Goal: Task Accomplishment & Management: Complete application form

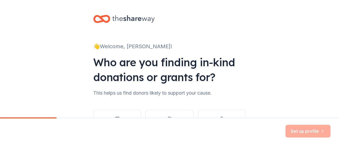
scroll to position [43, 0]
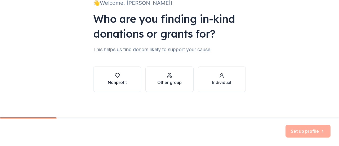
click at [109, 81] on div "Nonprofit" at bounding box center [117, 82] width 19 height 6
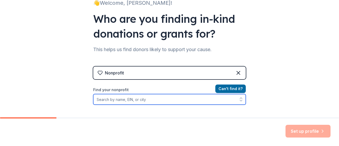
click at [114, 100] on input "Find your nonprofit" at bounding box center [169, 99] width 152 height 11
paste input "[EMAIL_ADDRESS][DOMAIN_NAME]"
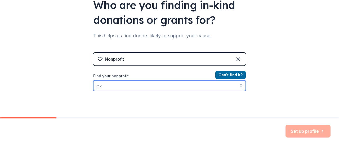
type input "m"
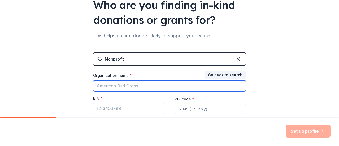
click at [118, 84] on input "Organization name *" at bounding box center [169, 85] width 152 height 11
type input "[GEOGRAPHIC_DATA][PERSON_NAME] PTA"
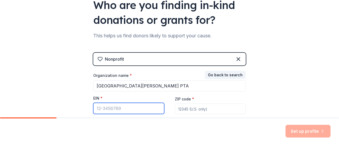
click at [103, 107] on input "EIN *" at bounding box center [128, 108] width 71 height 11
paste input "[US_EMPLOYER_IDENTIFICATION_NUMBER]"
type input "[US_EMPLOYER_IDENTIFICATION_NUMBER]"
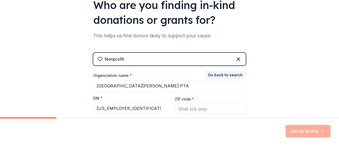
click at [197, 106] on input "ZIP code *" at bounding box center [210, 109] width 71 height 11
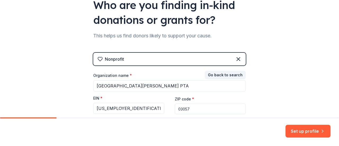
scroll to position [100, 0]
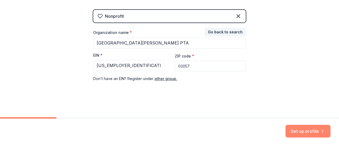
type input "03057"
click at [293, 129] on button "Set up profile" at bounding box center [307, 131] width 45 height 13
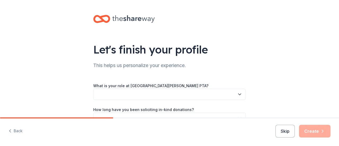
click at [293, 129] on button "Skip" at bounding box center [284, 131] width 19 height 13
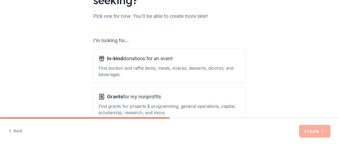
scroll to position [96, 0]
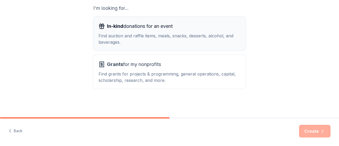
click at [127, 34] on div "Find auction and raffle items, meals, snacks, desserts, alcohol, and beverages." at bounding box center [169, 39] width 142 height 13
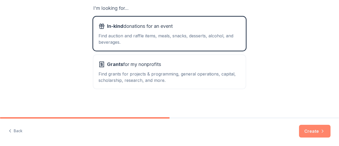
click at [308, 136] on button "Create" at bounding box center [315, 131] width 32 height 13
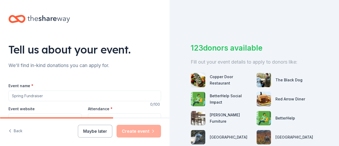
click at [62, 94] on input "Event name *" at bounding box center [84, 96] width 152 height 11
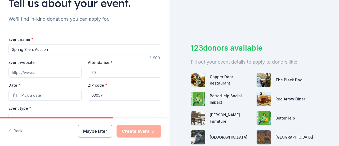
scroll to position [60, 0]
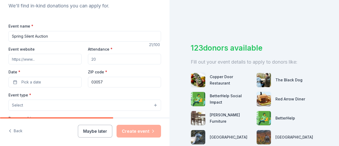
type input "Spring Silent Auction"
click at [116, 61] on input "Attendance *" at bounding box center [124, 59] width 73 height 11
type input "500"
click at [51, 80] on button "Pick a date" at bounding box center [44, 82] width 73 height 11
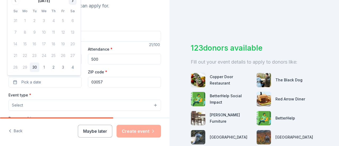
click at [72, 0] on button "Go to next month" at bounding box center [72, 0] width 7 height 7
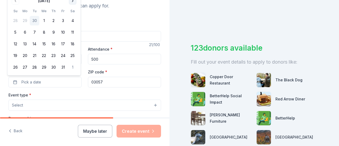
click at [72, 0] on button "Go to next month" at bounding box center [72, 0] width 7 height 7
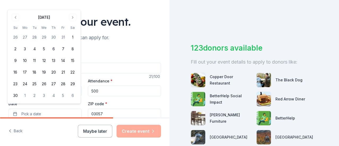
scroll to position [28, 0]
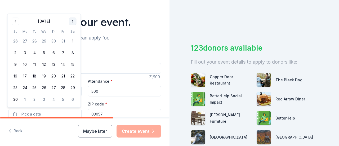
click at [74, 18] on button "Go to next month" at bounding box center [72, 20] width 7 height 7
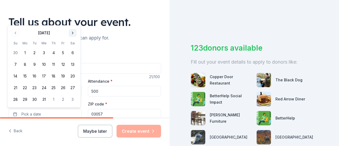
click at [73, 35] on button "Go to next month" at bounding box center [72, 32] width 7 height 7
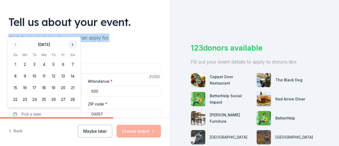
click at [73, 35] on div "We'll find in-kind donations you can apply for." at bounding box center [84, 38] width 152 height 8
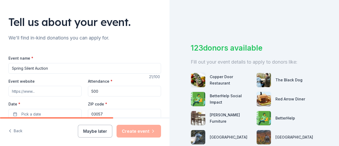
click at [41, 90] on input "Event website" at bounding box center [44, 91] width 73 height 11
click at [35, 110] on button "Pick a date" at bounding box center [44, 114] width 73 height 11
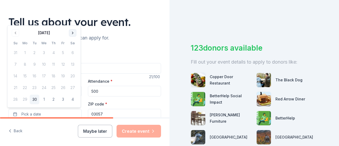
click at [71, 30] on button "Go to next month" at bounding box center [72, 32] width 7 height 7
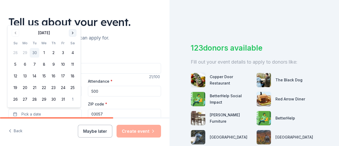
click at [71, 30] on button "Go to next month" at bounding box center [72, 32] width 7 height 7
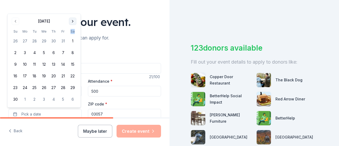
click at [71, 30] on th "Sa" at bounding box center [73, 32] width 10 height 6
click at [71, 23] on button "Go to next month" at bounding box center [72, 20] width 7 height 7
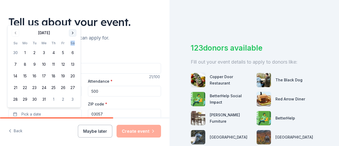
click at [73, 34] on button "Go to next month" at bounding box center [72, 32] width 7 height 7
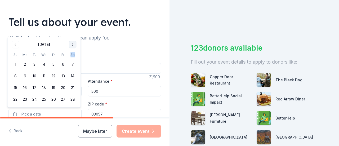
click at [72, 44] on button "Go to next month" at bounding box center [72, 44] width 7 height 7
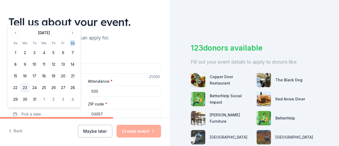
click at [25, 87] on button "23" at bounding box center [25, 88] width 10 height 10
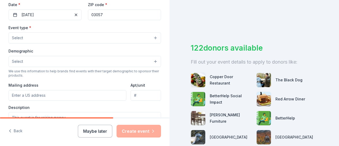
scroll to position [129, 0]
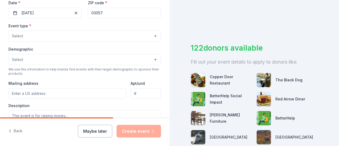
click at [31, 38] on button "Select" at bounding box center [84, 35] width 152 height 11
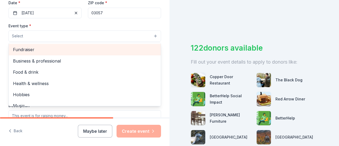
click at [38, 48] on span "Fundraiser" at bounding box center [84, 49] width 143 height 7
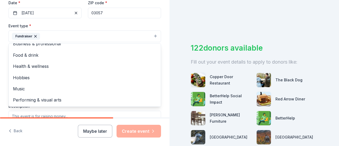
scroll to position [0, 0]
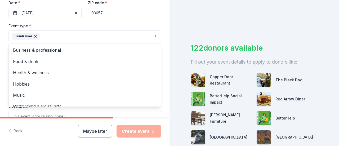
click at [164, 38] on div "Tell us about your event. We'll find in-kind donations you can apply for. Event…" at bounding box center [84, 47] width 169 height 353
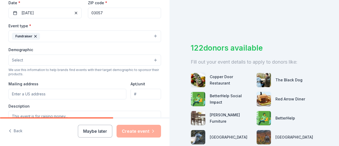
click at [26, 61] on button "Select" at bounding box center [84, 60] width 152 height 11
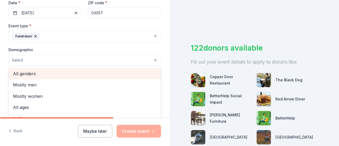
click at [29, 74] on span "All genders" at bounding box center [84, 73] width 143 height 7
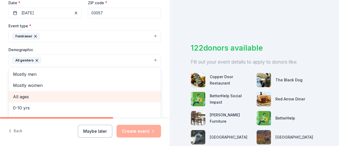
click at [23, 96] on span "All ages" at bounding box center [84, 96] width 143 height 7
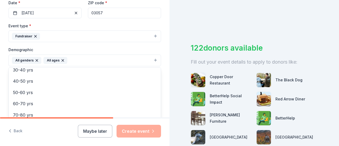
scroll to position [62, 0]
click at [163, 71] on div "Tell us about your event. We'll find in-kind donations you can apply for. Event…" at bounding box center [84, 47] width 169 height 353
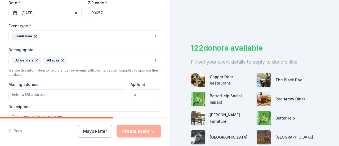
click at [59, 95] on input "Mailing address" at bounding box center [67, 94] width 118 height 11
type input "1 Kittredge Rd"
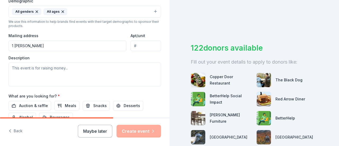
scroll to position [212, 0]
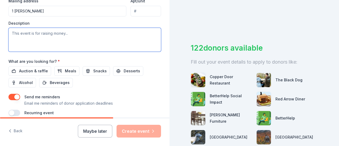
click at [39, 31] on textarea at bounding box center [84, 40] width 152 height 24
paste textarea "The Silent Auction is a key fundraiser that supports a variety of needs across …"
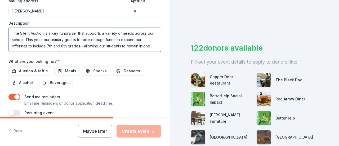
scroll to position [118, 0]
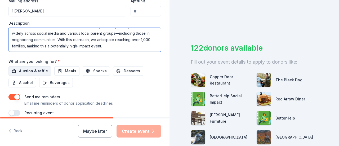
type textarea "The Silent Auction is a key fundraiser that supports a variety of needs across …"
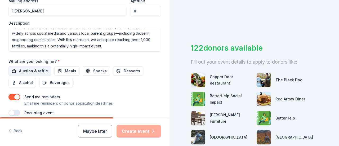
click at [34, 70] on span "Auction & raffle" at bounding box center [33, 71] width 29 height 6
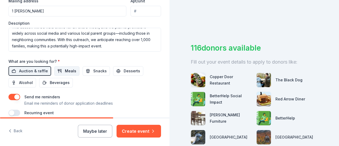
click at [68, 69] on span "Meals" at bounding box center [70, 71] width 11 height 6
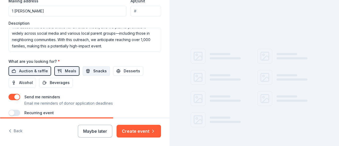
click at [94, 68] on span "Snacks" at bounding box center [100, 71] width 14 height 6
click at [134, 68] on span "Desserts" at bounding box center [132, 71] width 16 height 6
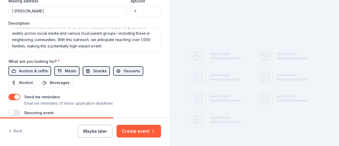
click at [93, 68] on span "Snacks" at bounding box center [100, 71] width 14 height 6
click at [118, 69] on button "Desserts" at bounding box center [128, 71] width 30 height 10
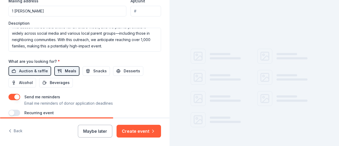
click at [62, 66] on button "Meals" at bounding box center [66, 71] width 25 height 10
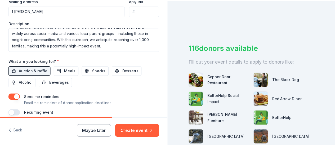
scroll to position [235, 0]
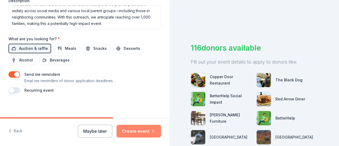
click at [130, 131] on button "Create event" at bounding box center [138, 131] width 44 height 13
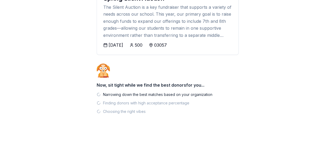
scroll to position [84, 0]
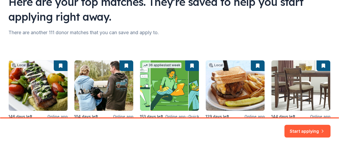
scroll to position [49, 0]
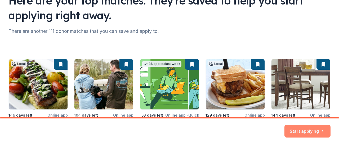
click at [298, 126] on button "Start applying" at bounding box center [307, 128] width 46 height 13
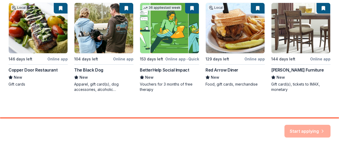
drag, startPoint x: 334, startPoint y: 64, endPoint x: 326, endPoint y: 22, distance: 42.9
click at [326, 22] on div "Here are your top matches. They're saved to help you start applying right away.…" at bounding box center [169, 6] width 339 height 223
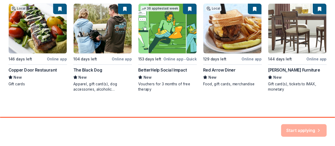
scroll to position [3, 0]
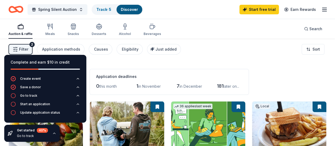
click at [141, 69] on div "Application deadlines 0 this month 1 in November 7 in December 181 later on..." at bounding box center [168, 82] width 159 height 26
click at [31, 137] on div "Go to track" at bounding box center [32, 136] width 31 height 4
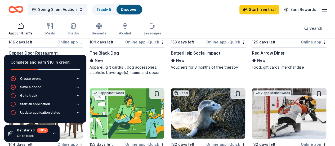
scroll to position [114, 0]
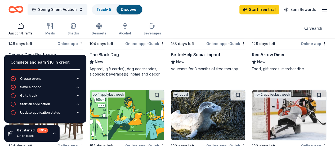
click at [25, 96] on div "Go to track" at bounding box center [28, 95] width 17 height 4
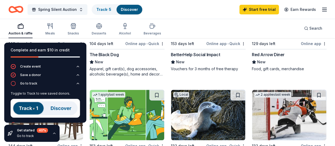
click at [23, 109] on img at bounding box center [45, 108] width 69 height 19
click at [74, 45] on div "Complete and earn $10 in credit" at bounding box center [45, 53] width 82 height 21
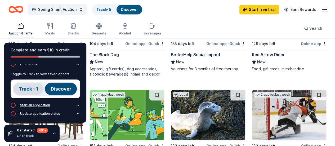
click at [40, 105] on div "Start an application" at bounding box center [35, 105] width 30 height 4
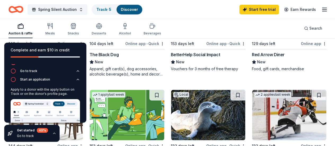
scroll to position [9, 0]
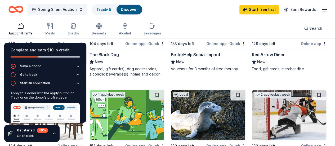
click at [52, 135] on icon "button" at bounding box center [54, 133] width 4 height 4
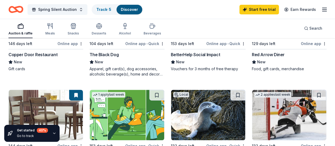
click at [33, 51] on div "Copper Door Restaurant" at bounding box center [32, 54] width 49 height 6
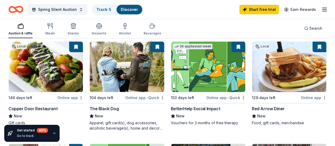
scroll to position [59, 0]
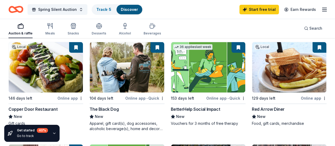
click at [92, 106] on div "The Black Dog" at bounding box center [103, 109] width 29 height 6
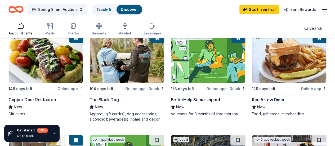
scroll to position [70, 0]
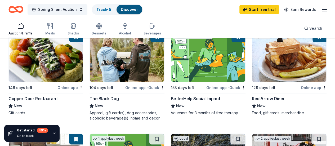
click at [252, 95] on div "Red Arrow Diner" at bounding box center [268, 98] width 33 height 6
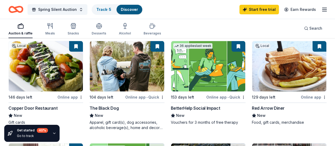
scroll to position [59, 0]
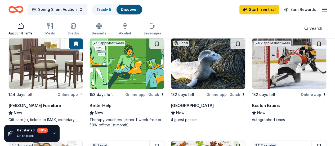
scroll to position [176, 0]
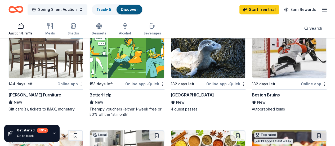
click at [171, 92] on div "Seacoast Science Center" at bounding box center [192, 95] width 43 height 6
click at [252, 64] on img at bounding box center [289, 53] width 74 height 50
click at [301, 80] on div "Online app" at bounding box center [314, 83] width 26 height 7
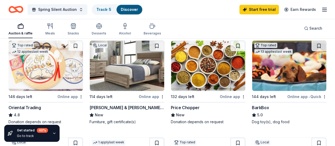
scroll to position [264, 0]
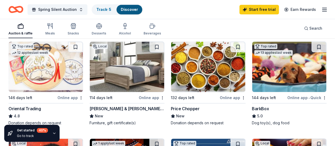
click at [287, 94] on div "Online app • Quick" at bounding box center [306, 97] width 39 height 7
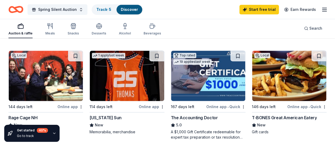
scroll to position [355, 0]
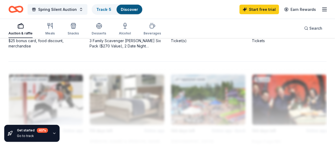
scroll to position [535, 0]
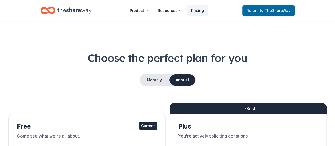
click at [155, 82] on button "Monthly" at bounding box center [154, 79] width 28 height 11
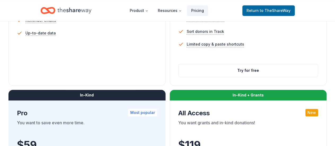
scroll to position [217, 0]
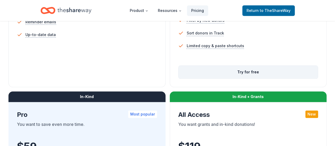
click at [178, 78] on button "Try for free" at bounding box center [248, 72] width 140 height 13
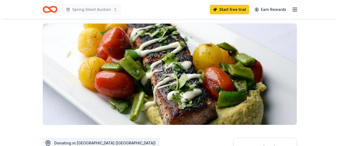
scroll to position [128, 0]
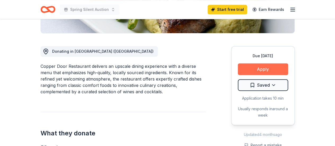
click at [254, 68] on button "Apply" at bounding box center [263, 69] width 50 height 12
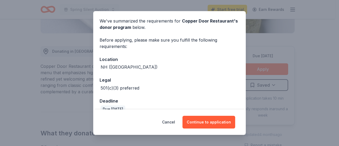
scroll to position [29, 0]
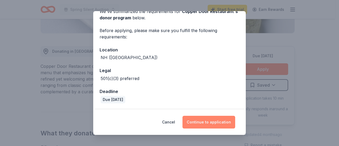
click at [210, 124] on button "Continue to application" at bounding box center [208, 122] width 53 height 13
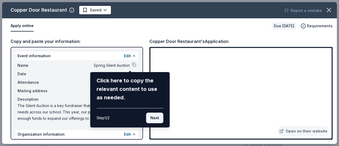
click at [158, 118] on button "Next" at bounding box center [154, 118] width 17 height 11
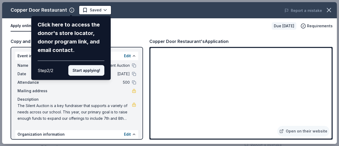
click at [83, 74] on button "Start applying!" at bounding box center [86, 70] width 36 height 11
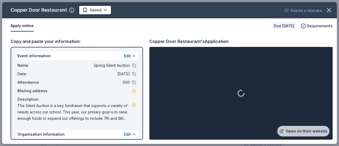
drag, startPoint x: 140, startPoint y: 91, endPoint x: 143, endPoint y: 132, distance: 41.7
click at [143, 132] on div "Copper Door Restaurant Saved Report a mistake Apply online Due in 146 days Requ…" at bounding box center [169, 73] width 335 height 142
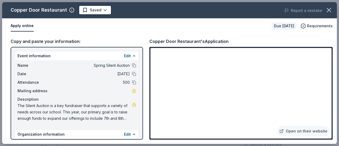
scroll to position [46, 0]
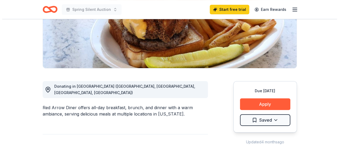
scroll to position [95, 0]
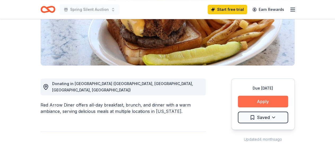
click at [256, 101] on button "Apply" at bounding box center [263, 102] width 50 height 12
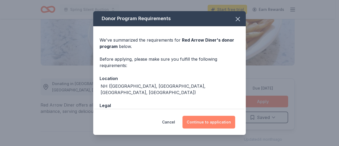
click at [200, 120] on button "Continue to application" at bounding box center [208, 122] width 53 height 13
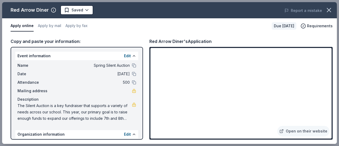
drag, startPoint x: 332, startPoint y: 56, endPoint x: 332, endPoint y: 63, distance: 7.4
click at [332, 63] on div "Open on their website" at bounding box center [240, 93] width 183 height 93
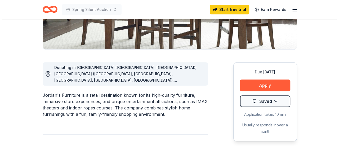
scroll to position [114, 0]
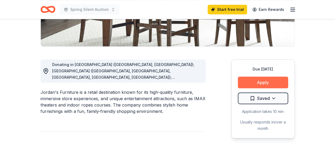
click at [266, 83] on button "Apply" at bounding box center [263, 83] width 50 height 12
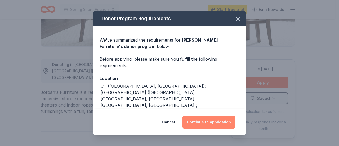
click at [223, 120] on button "Continue to application" at bounding box center [208, 122] width 53 height 13
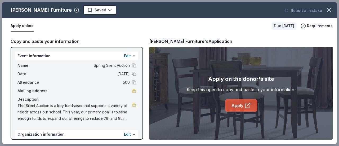
click at [240, 104] on link "Apply" at bounding box center [241, 105] width 32 height 13
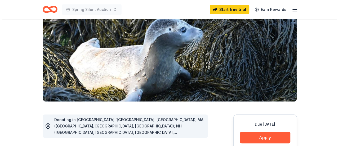
scroll to position [63, 0]
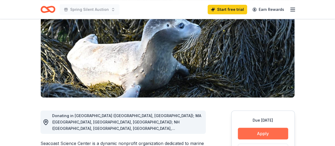
click at [269, 133] on button "Apply" at bounding box center [263, 134] width 50 height 12
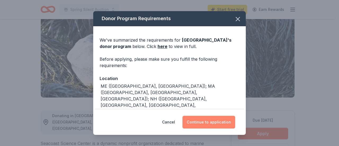
click at [202, 121] on button "Continue to application" at bounding box center [208, 122] width 53 height 13
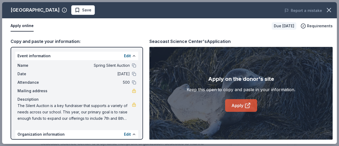
click at [242, 104] on link "Apply" at bounding box center [241, 105] width 32 height 13
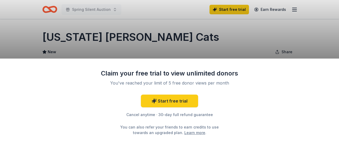
click at [244, 42] on div "Claim your free trial to view unlimited donors You've reached your limit of 5 f…" at bounding box center [169, 73] width 339 height 146
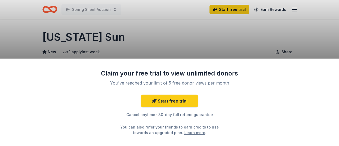
click at [205, 22] on div "Claim your free trial to view unlimited donors You've reached your limit of 5 f…" at bounding box center [169, 73] width 339 height 146
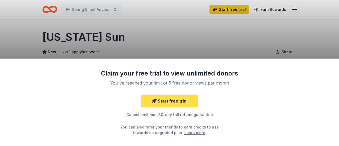
click at [185, 103] on link "Start free trial" at bounding box center [169, 101] width 57 height 13
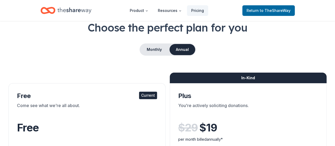
scroll to position [4, 0]
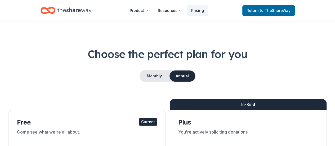
click at [320, 71] on div "Monthly Annual" at bounding box center [167, 76] width 318 height 12
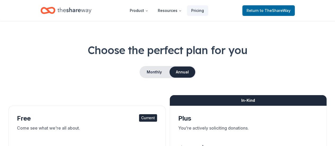
scroll to position [0, 0]
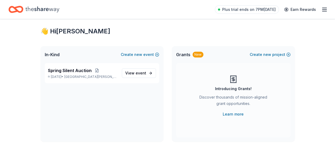
scroll to position [11, 0]
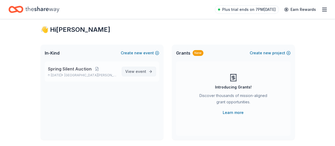
click at [140, 72] on span "event" at bounding box center [141, 71] width 11 height 5
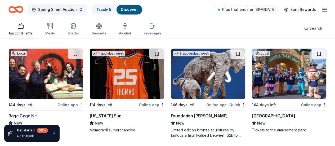
scroll to position [456, 0]
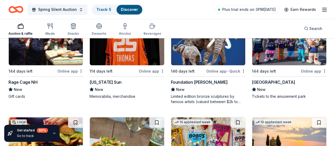
scroll to position [488, 0]
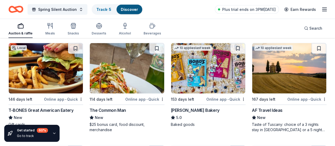
scroll to position [568, 0]
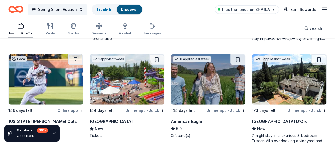
scroll to position [653, 0]
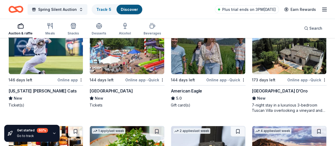
scroll to position [694, 0]
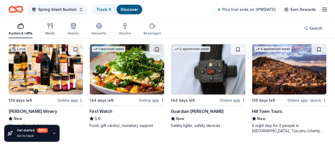
scroll to position [773, 0]
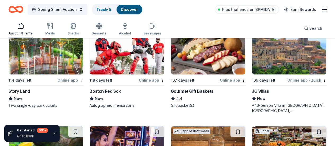
scroll to position [889, 0]
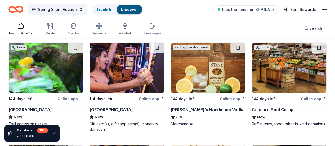
scroll to position [972, 0]
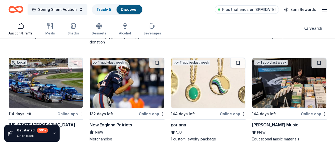
scroll to position [1069, 0]
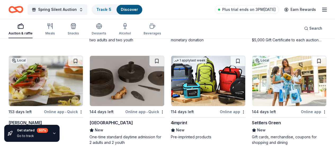
scroll to position [1369, 0]
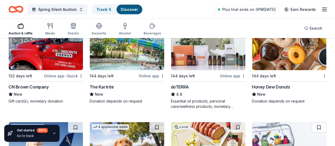
scroll to position [1614, 0]
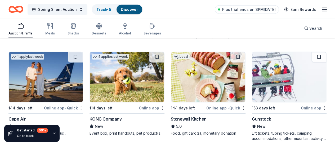
scroll to position [1684, 0]
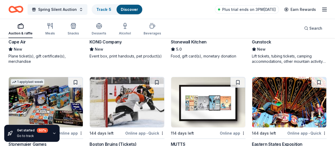
scroll to position [1781, 0]
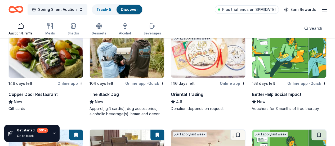
scroll to position [85, 0]
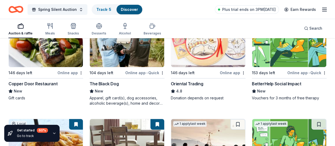
click at [220, 69] on div "Online app" at bounding box center [233, 72] width 26 height 7
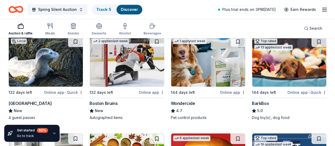
scroll to position [272, 0]
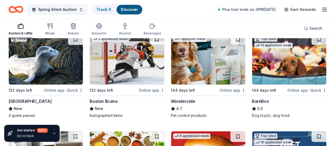
click at [287, 87] on div "Online app • Quick" at bounding box center [306, 90] width 39 height 7
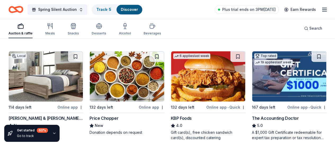
scroll to position [356, 0]
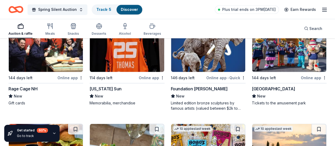
scroll to position [494, 0]
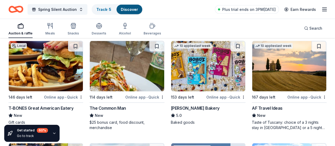
scroll to position [581, 0]
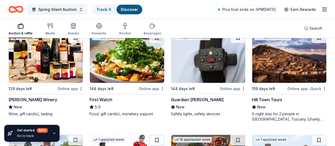
scroll to position [788, 0]
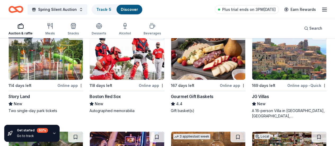
scroll to position [890, 0]
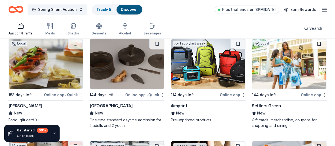
scroll to position [1402, 0]
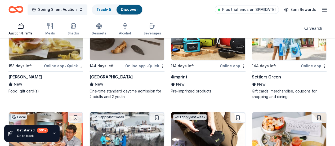
scroll to position [1406, 0]
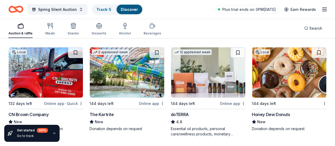
scroll to position [1573, 0]
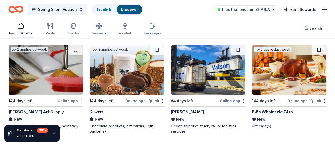
scroll to position [1891, 0]
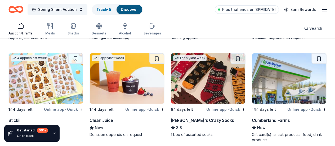
scroll to position [2074, 0]
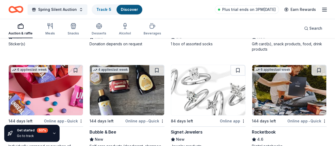
scroll to position [2207, 0]
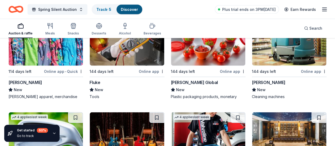
scroll to position [2619, 0]
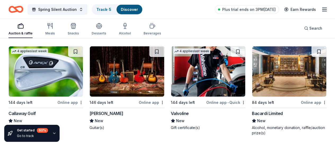
scroll to position [2693, 0]
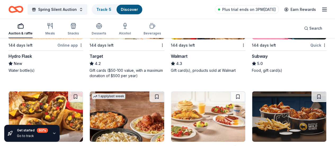
scroll to position [2843, 0]
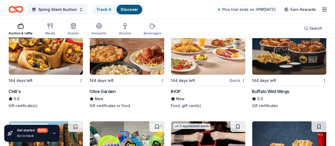
scroll to position [2907, 0]
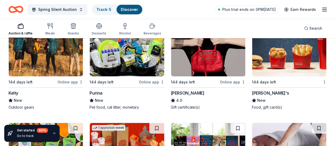
scroll to position [3012, 0]
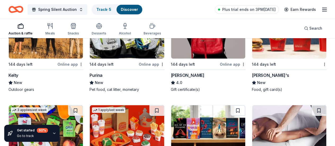
scroll to position [3033, 0]
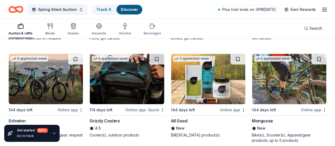
scroll to position [3199, 0]
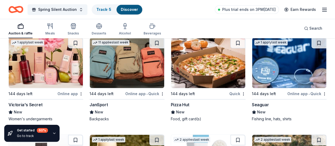
scroll to position [3425, 0]
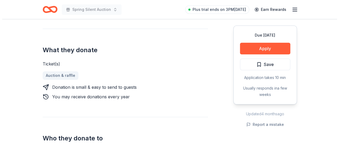
scroll to position [202, 0]
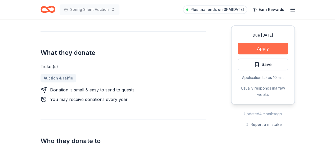
click at [253, 49] on button "Apply" at bounding box center [263, 49] width 50 height 12
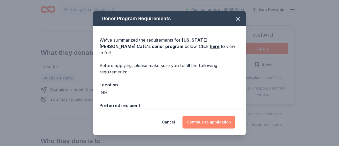
click at [215, 120] on button "Continue to application" at bounding box center [208, 122] width 53 height 13
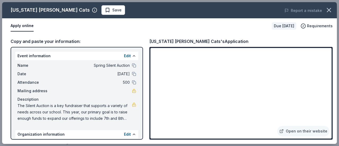
drag, startPoint x: 332, startPoint y: 114, endPoint x: 332, endPoint y: 123, distance: 8.5
click at [332, 123] on div "Copy and paste your information: Event information Edit Name Spring Silent Auct…" at bounding box center [169, 89] width 335 height 110
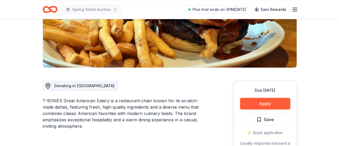
scroll to position [96, 0]
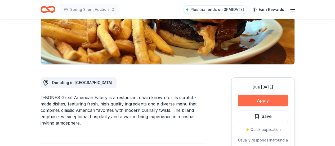
click at [272, 103] on button "Apply" at bounding box center [263, 101] width 50 height 12
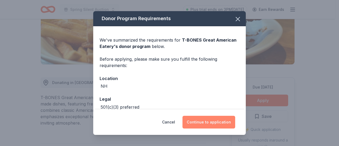
click at [217, 123] on button "Continue to application" at bounding box center [208, 122] width 53 height 13
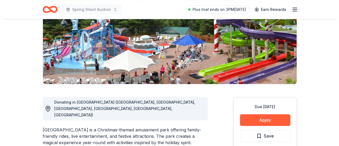
scroll to position [82, 0]
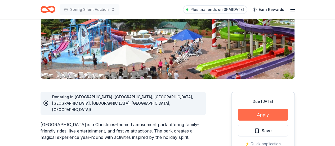
click at [277, 113] on button "Apply" at bounding box center [263, 115] width 50 height 12
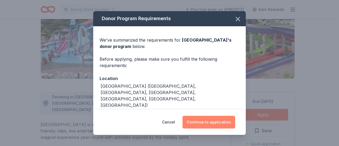
click at [203, 121] on button "Continue to application" at bounding box center [208, 122] width 53 height 13
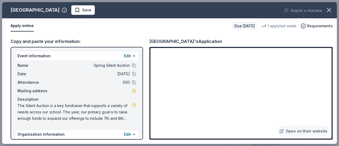
click at [124, 82] on span "500" at bounding box center [91, 82] width 77 height 6
drag, startPoint x: 200, startPoint y: 33, endPoint x: 124, endPoint y: 82, distance: 91.1
click at [124, 82] on span "500" at bounding box center [91, 82] width 77 height 6
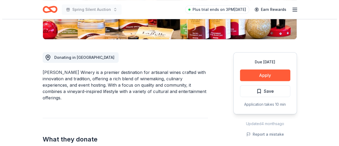
scroll to position [123, 0]
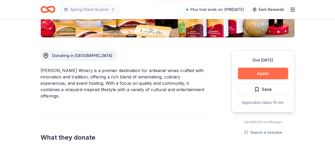
click at [268, 71] on button "Apply" at bounding box center [263, 74] width 50 height 12
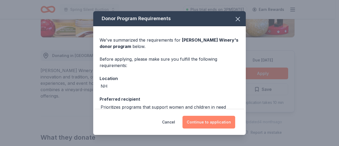
click at [208, 125] on button "Continue to application" at bounding box center [208, 122] width 53 height 13
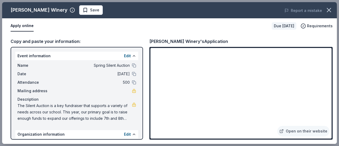
click at [200, 45] on div "[PERSON_NAME] Winery's Application Open on their website" at bounding box center [240, 89] width 183 height 102
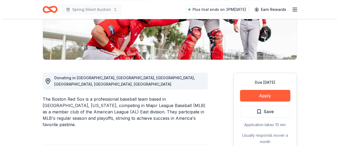
scroll to position [106, 0]
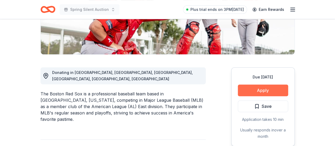
click at [268, 91] on button "Apply" at bounding box center [263, 90] width 50 height 12
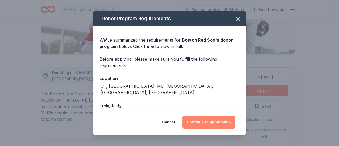
click at [206, 120] on button "Continue to application" at bounding box center [208, 122] width 53 height 13
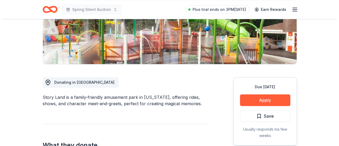
scroll to position [97, 0]
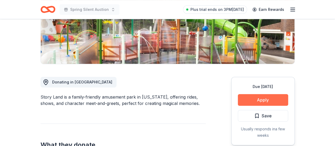
click at [269, 98] on button "Apply" at bounding box center [263, 100] width 50 height 12
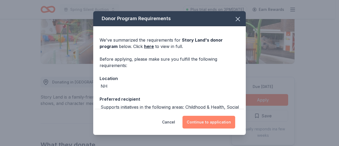
click at [207, 124] on button "Continue to application" at bounding box center [208, 122] width 53 height 13
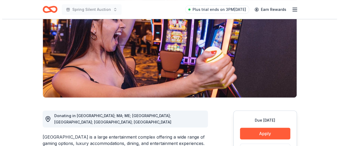
scroll to position [65, 0]
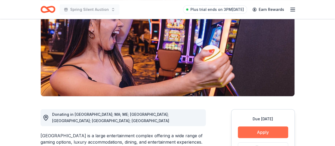
click at [265, 132] on button "Apply" at bounding box center [263, 132] width 50 height 12
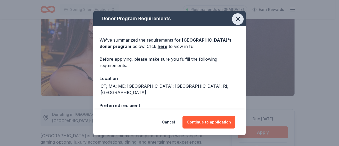
click at [236, 19] on icon "button" at bounding box center [238, 19] width 4 height 4
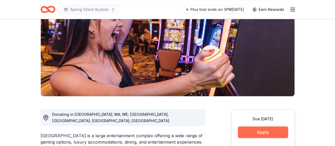
click at [256, 128] on button "Apply" at bounding box center [263, 132] width 50 height 12
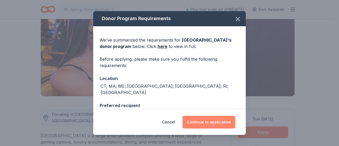
click at [221, 121] on button "Continue to application" at bounding box center [208, 122] width 53 height 13
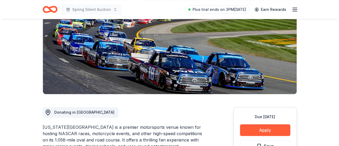
scroll to position [73, 0]
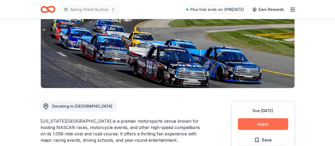
click at [269, 124] on button "Apply" at bounding box center [263, 124] width 50 height 12
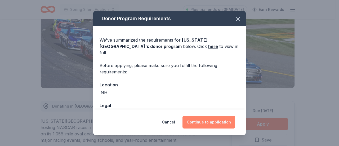
click at [212, 119] on button "Continue to application" at bounding box center [208, 122] width 53 height 13
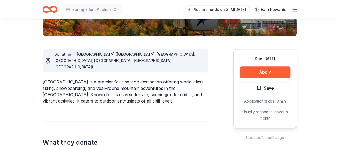
scroll to position [129, 0]
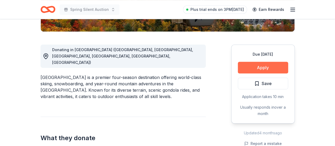
click at [259, 66] on button "Apply" at bounding box center [263, 68] width 50 height 12
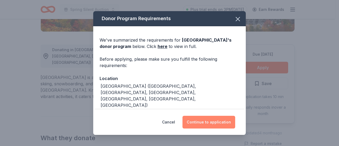
click at [218, 120] on button "Continue to application" at bounding box center [208, 122] width 53 height 13
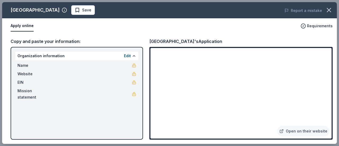
drag, startPoint x: 329, startPoint y: 59, endPoint x: 331, endPoint y: 74, distance: 15.1
click at [331, 74] on div "[GEOGRAPHIC_DATA] Save Report a mistake Apply online Requirements Copy and past…" at bounding box center [169, 73] width 335 height 142
drag, startPoint x: 330, startPoint y: 58, endPoint x: 330, endPoint y: 70, distance: 11.9
click at [330, 70] on div "[GEOGRAPHIC_DATA] Save Report a mistake Apply online Requirements Copy and past…" at bounding box center [169, 73] width 335 height 142
click at [245, 80] on div "[GEOGRAPHIC_DATA] Save Report a mistake Apply online Requirements Copy and past…" at bounding box center [169, 73] width 335 height 142
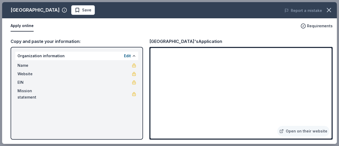
click at [206, 128] on div "[GEOGRAPHIC_DATA] Save Report a mistake Apply online Requirements Copy and past…" at bounding box center [169, 73] width 335 height 142
click at [307, 67] on div "[GEOGRAPHIC_DATA] Save Report a mistake Apply online Requirements Copy and past…" at bounding box center [169, 73] width 335 height 142
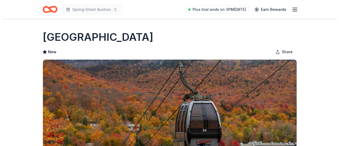
scroll to position [66, 0]
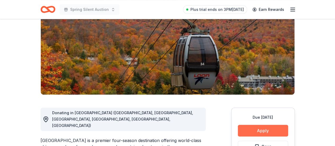
click at [269, 131] on button "Apply" at bounding box center [263, 131] width 50 height 12
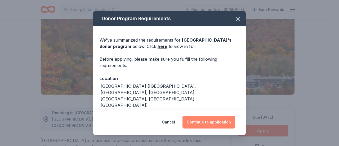
click at [217, 123] on button "Continue to application" at bounding box center [208, 122] width 53 height 13
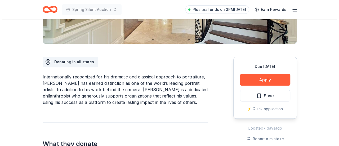
scroll to position [122, 0]
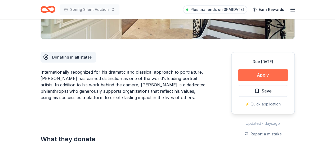
click at [266, 75] on button "Apply" at bounding box center [263, 75] width 50 height 12
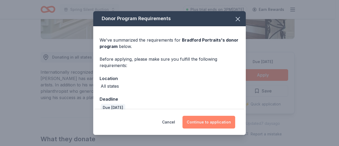
click at [208, 120] on button "Continue to application" at bounding box center [208, 122] width 53 height 13
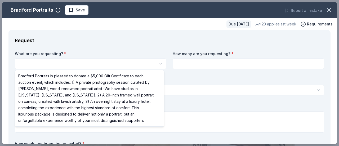
scroll to position [0, 0]
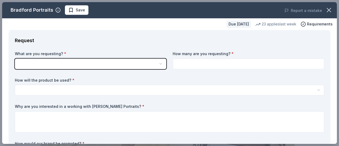
click at [60, 32] on html "Spring Silent Auction Save Apply Due [DATE] [PERSON_NAME] Portraits New 23 appl…" at bounding box center [169, 73] width 339 height 146
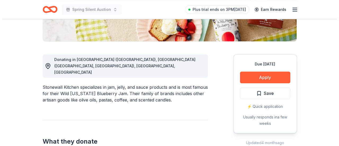
scroll to position [128, 0]
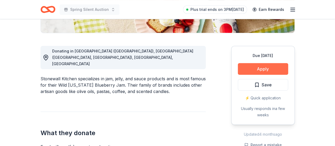
click at [273, 65] on button "Apply" at bounding box center [263, 69] width 50 height 12
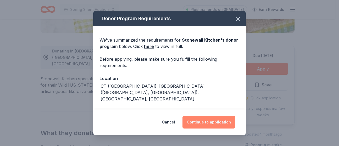
click at [204, 122] on button "Continue to application" at bounding box center [208, 122] width 53 height 13
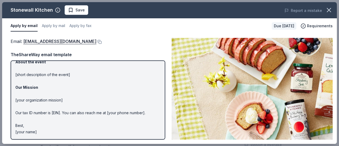
scroll to position [0, 0]
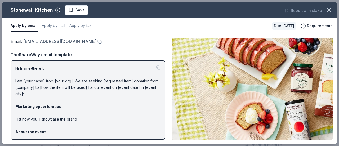
click at [75, 41] on link "[EMAIL_ADDRESS][DOMAIN_NAME]" at bounding box center [59, 41] width 73 height 7
drag, startPoint x: 106, startPoint y: 41, endPoint x: 58, endPoint y: 39, distance: 48.2
click at [58, 39] on div "Email : [EMAIL_ADDRESS][DOMAIN_NAME]" at bounding box center [88, 41] width 155 height 7
click at [43, 42] on link "[EMAIL_ADDRESS][DOMAIN_NAME]" at bounding box center [59, 41] width 73 height 7
click at [96, 42] on button at bounding box center [98, 42] width 5 height 4
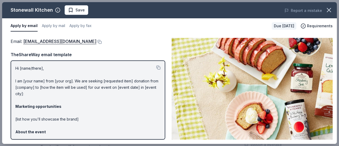
drag, startPoint x: 16, startPoint y: 68, endPoint x: 100, endPoint y: 120, distance: 99.7
click at [100, 120] on p "Hi [name/there], I am [your name] from [your org]. We are seeking [requested it…" at bounding box center [87, 135] width 145 height 140
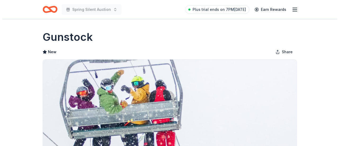
scroll to position [73, 0]
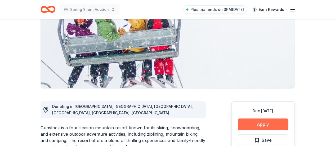
click at [270, 122] on button "Apply" at bounding box center [263, 124] width 50 height 12
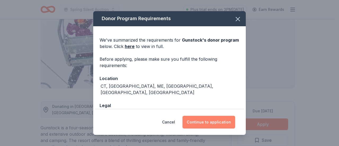
click at [206, 118] on button "Continue to application" at bounding box center [208, 122] width 53 height 13
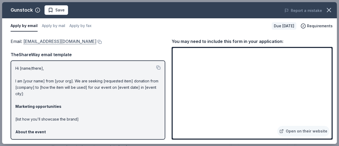
click at [72, 42] on link "donations@gunstock.com" at bounding box center [59, 41] width 73 height 7
click at [96, 40] on button at bounding box center [98, 42] width 5 height 4
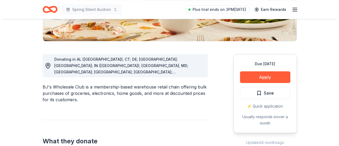
scroll to position [164, 0]
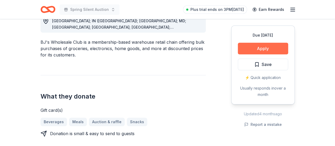
click at [253, 49] on button "Apply" at bounding box center [263, 49] width 50 height 12
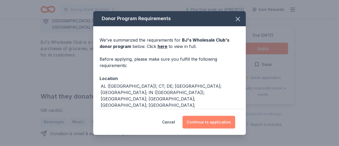
click at [217, 119] on button "Continue to application" at bounding box center [208, 122] width 53 height 13
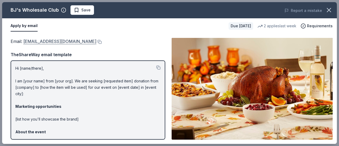
click at [62, 42] on link "[EMAIL_ADDRESS][DOMAIN_NAME]" at bounding box center [59, 41] width 73 height 7
click at [96, 42] on button at bounding box center [98, 42] width 5 height 4
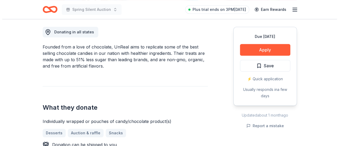
scroll to position [150, 0]
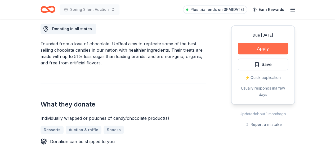
click at [254, 43] on button "Apply" at bounding box center [263, 49] width 50 height 12
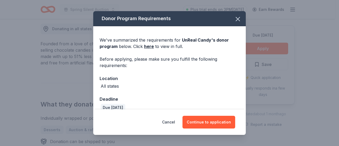
scroll to position [8, 0]
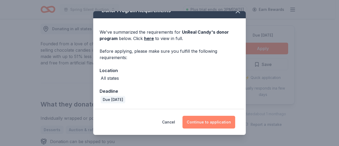
click at [202, 123] on button "Continue to application" at bounding box center [208, 122] width 53 height 13
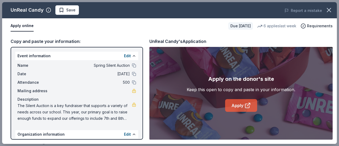
click at [235, 107] on link "Apply" at bounding box center [241, 105] width 32 height 13
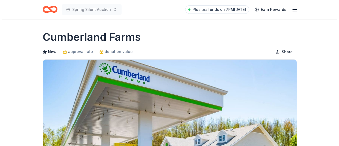
scroll to position [57, 0]
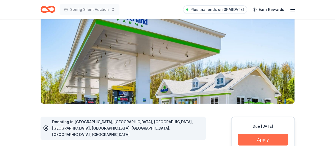
click at [282, 137] on button "Apply" at bounding box center [263, 140] width 50 height 12
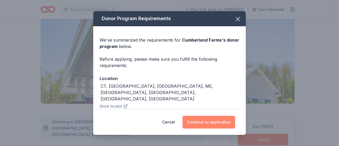
click at [224, 121] on button "Continue to application" at bounding box center [208, 122] width 53 height 13
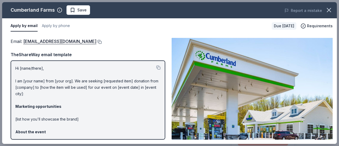
click at [96, 41] on button at bounding box center [98, 42] width 5 height 4
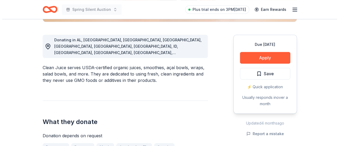
scroll to position [140, 0]
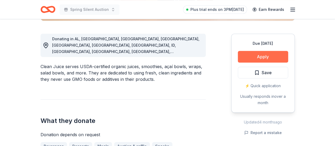
click at [254, 55] on button "Apply" at bounding box center [263, 57] width 50 height 12
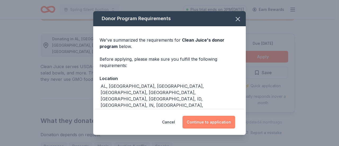
click at [211, 120] on button "Continue to application" at bounding box center [208, 122] width 53 height 13
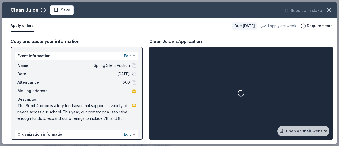
click at [211, 120] on div at bounding box center [240, 93] width 181 height 91
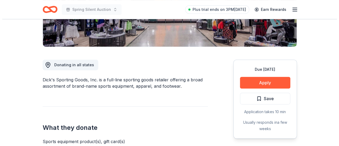
scroll to position [177, 0]
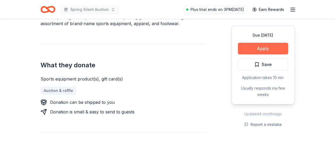
click at [267, 48] on button "Apply" at bounding box center [263, 49] width 50 height 12
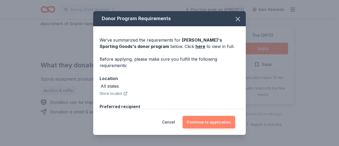
click at [204, 122] on button "Continue to application" at bounding box center [208, 122] width 53 height 13
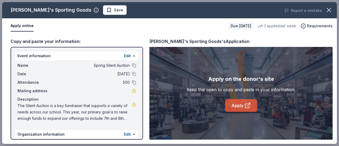
click at [236, 103] on link "Apply" at bounding box center [241, 105] width 32 height 13
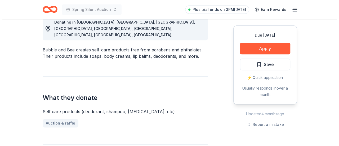
scroll to position [156, 0]
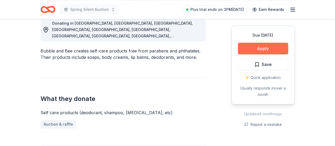
click at [254, 47] on button "Apply" at bounding box center [263, 49] width 50 height 12
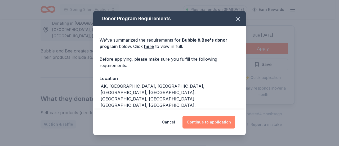
click at [209, 121] on button "Continue to application" at bounding box center [208, 122] width 53 height 13
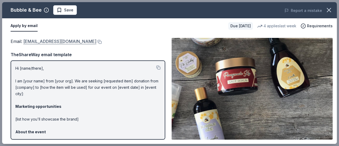
click at [55, 41] on link "[EMAIL_ADDRESS][DOMAIN_NAME]" at bounding box center [59, 41] width 73 height 7
click at [96, 43] on button at bounding box center [98, 42] width 5 height 4
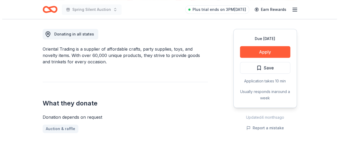
scroll to position [151, 0]
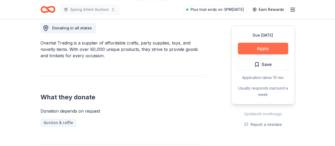
click at [253, 48] on button "Apply" at bounding box center [263, 49] width 50 height 12
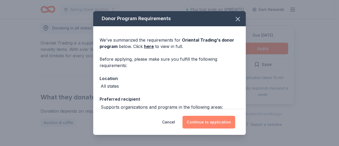
click at [197, 121] on button "Continue to application" at bounding box center [208, 122] width 53 height 13
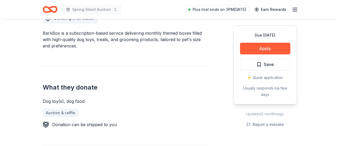
scroll to position [160, 0]
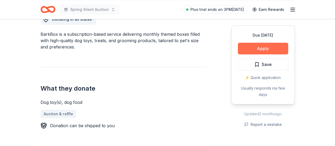
click at [255, 46] on button "Apply" at bounding box center [263, 49] width 50 height 12
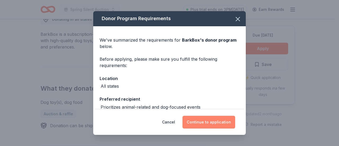
click at [216, 122] on button "Continue to application" at bounding box center [208, 122] width 53 height 13
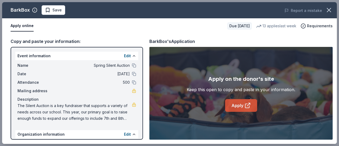
click at [239, 107] on link "Apply" at bounding box center [241, 105] width 32 height 13
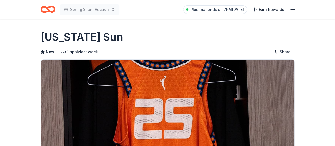
scroll to position [53, 0]
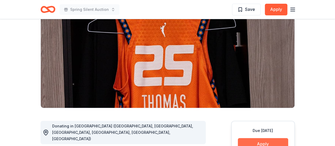
click at [260, 142] on button "Apply" at bounding box center [263, 144] width 50 height 12
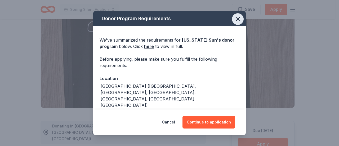
click at [234, 18] on icon "button" at bounding box center [237, 18] width 7 height 7
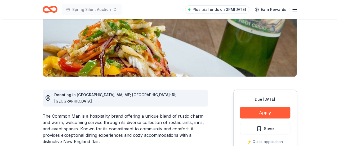
scroll to position [87, 0]
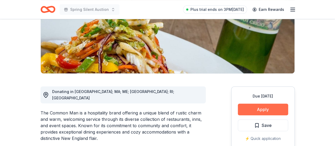
click at [270, 111] on button "Apply" at bounding box center [263, 110] width 50 height 12
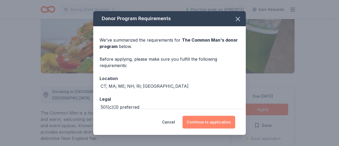
click at [197, 120] on button "Continue to application" at bounding box center [208, 122] width 53 height 13
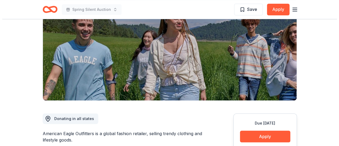
scroll to position [70, 0]
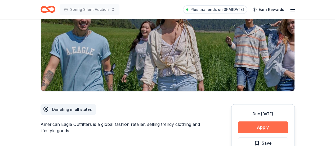
click at [264, 124] on button "Apply" at bounding box center [263, 127] width 50 height 12
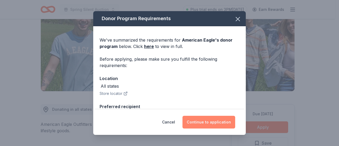
click at [202, 121] on button "Continue to application" at bounding box center [208, 122] width 53 height 13
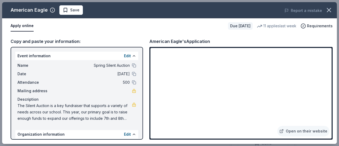
click at [184, 48] on iframe at bounding box center [240, 93] width 181 height 91
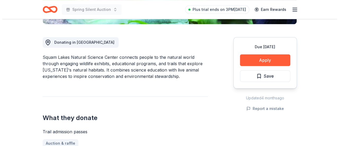
scroll to position [137, 0]
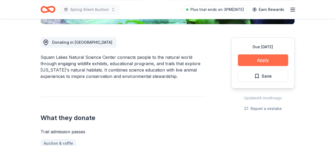
click at [251, 59] on button "Apply" at bounding box center [263, 60] width 50 height 12
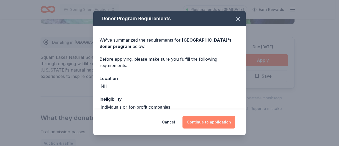
click at [206, 120] on button "Continue to application" at bounding box center [208, 122] width 53 height 13
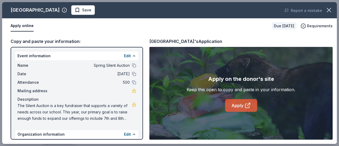
click at [241, 108] on link "Apply" at bounding box center [241, 105] width 32 height 13
drag, startPoint x: 95, startPoint y: 9, endPoint x: 18, endPoint y: 11, distance: 76.8
click at [18, 11] on div "Squam Lakes Natural Science Center" at bounding box center [35, 10] width 49 height 8
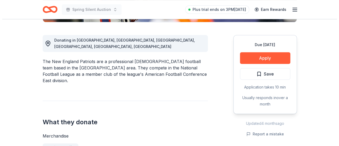
scroll to position [143, 0]
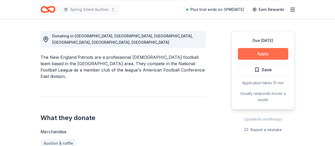
click at [258, 51] on button "Apply" at bounding box center [263, 54] width 50 height 12
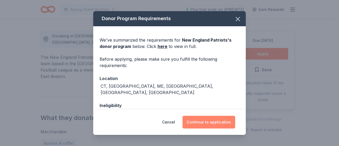
click at [202, 120] on button "Continue to application" at bounding box center [208, 122] width 53 height 13
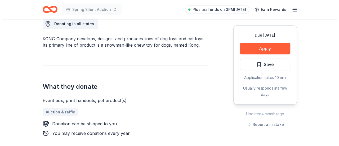
scroll to position [159, 0]
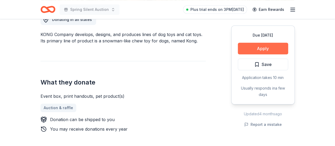
click at [254, 51] on button "Apply" at bounding box center [263, 49] width 50 height 12
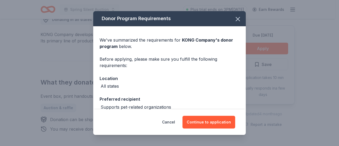
drag, startPoint x: 208, startPoint y: 121, endPoint x: 215, endPoint y: 89, distance: 32.8
click at [215, 89] on div "Donor Program Requirements We've summarized the requirements for KONG Company '…" at bounding box center [169, 73] width 152 height 124
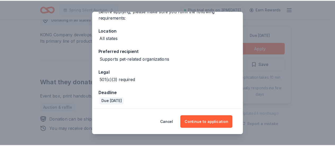
scroll to position [50, 0]
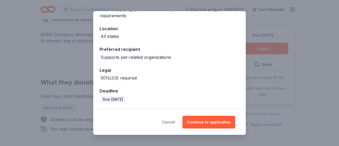
click at [173, 124] on button "Cancel" at bounding box center [168, 122] width 13 height 13
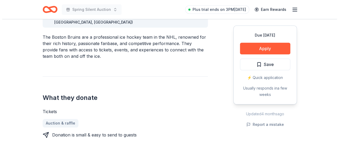
scroll to position [154, 0]
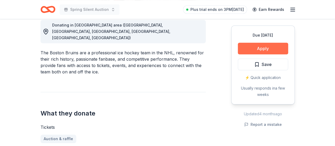
click at [266, 45] on button "Apply" at bounding box center [263, 49] width 50 height 12
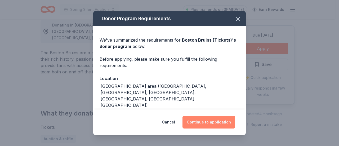
click at [211, 122] on button "Continue to application" at bounding box center [208, 122] width 53 height 13
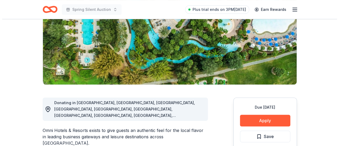
scroll to position [77, 0]
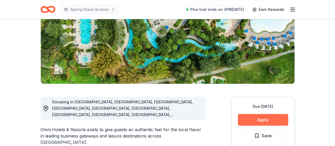
click at [265, 121] on button "Apply" at bounding box center [263, 120] width 50 height 12
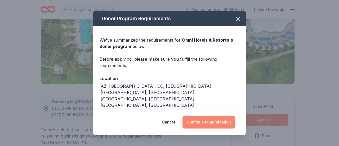
click at [205, 120] on button "Continue to application" at bounding box center [208, 122] width 53 height 13
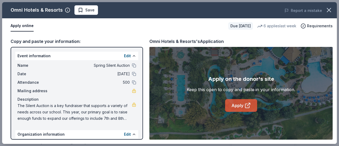
click at [236, 107] on link "Apply" at bounding box center [241, 105] width 32 height 13
click at [237, 105] on link "Apply" at bounding box center [241, 105] width 32 height 13
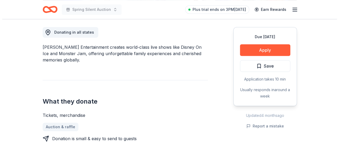
scroll to position [148, 0]
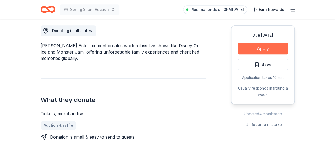
click at [253, 50] on button "Apply" at bounding box center [263, 49] width 50 height 12
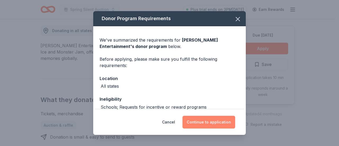
click at [220, 117] on button "Continue to application" at bounding box center [208, 122] width 53 height 13
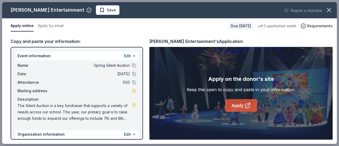
click at [231, 109] on link "Apply" at bounding box center [241, 105] width 32 height 13
click at [238, 104] on link "Apply" at bounding box center [241, 105] width 32 height 13
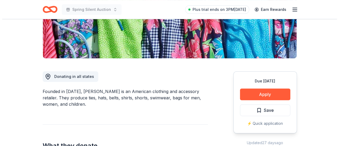
scroll to position [104, 0]
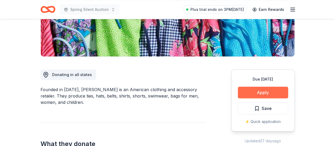
click at [266, 90] on button "Apply" at bounding box center [263, 93] width 50 height 12
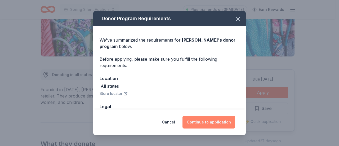
click at [214, 117] on button "Continue to application" at bounding box center [208, 122] width 53 height 13
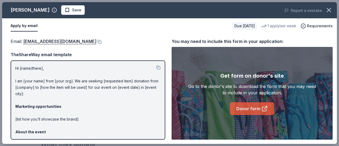
click at [250, 108] on link "Donor form" at bounding box center [252, 108] width 44 height 13
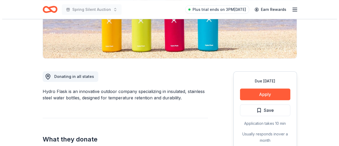
scroll to position [103, 0]
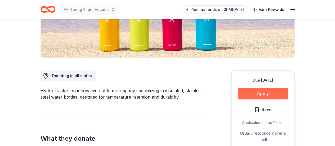
click at [260, 93] on button "Apply" at bounding box center [263, 94] width 50 height 12
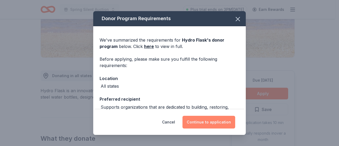
click at [217, 121] on button "Continue to application" at bounding box center [208, 122] width 53 height 13
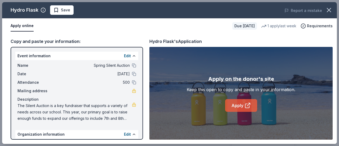
click at [239, 106] on link "Apply" at bounding box center [241, 105] width 32 height 13
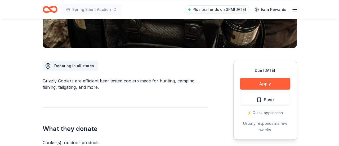
scroll to position [127, 0]
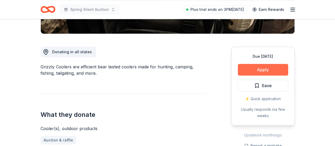
click at [271, 68] on button "Apply" at bounding box center [263, 70] width 50 height 12
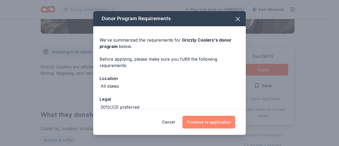
click at [204, 122] on button "Continue to application" at bounding box center [208, 122] width 53 height 13
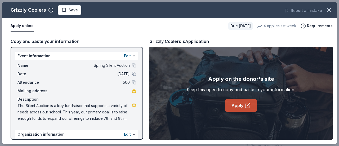
click at [238, 106] on link "Apply" at bounding box center [241, 105] width 32 height 13
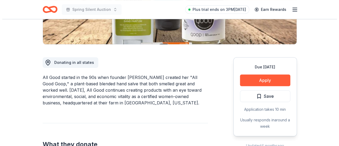
scroll to position [119, 0]
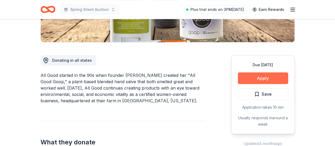
click at [268, 78] on button "Apply" at bounding box center [263, 78] width 50 height 12
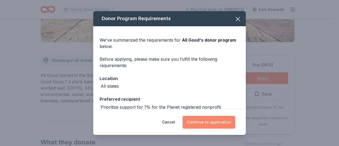
click at [216, 122] on button "Continue to application" at bounding box center [208, 122] width 53 height 13
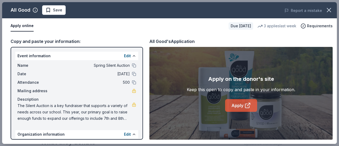
click at [248, 103] on icon at bounding box center [249, 104] width 2 height 2
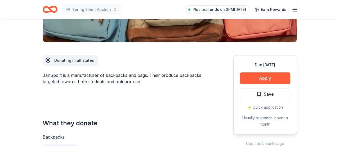
scroll to position [126, 0]
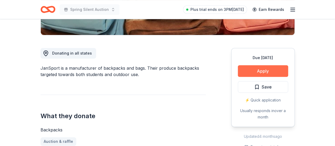
click at [255, 70] on button "Apply" at bounding box center [263, 71] width 50 height 12
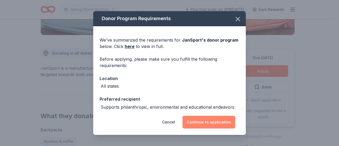
click at [209, 120] on button "Continue to application" at bounding box center [208, 122] width 53 height 13
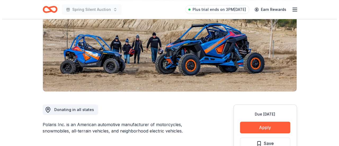
scroll to position [71, 0]
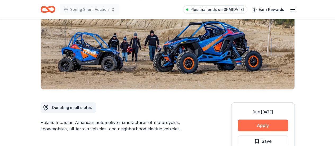
click at [259, 125] on button "Apply" at bounding box center [263, 125] width 50 height 12
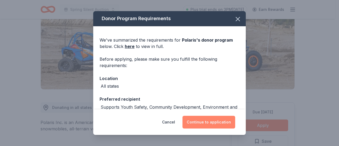
click at [205, 121] on button "Continue to application" at bounding box center [208, 122] width 53 height 13
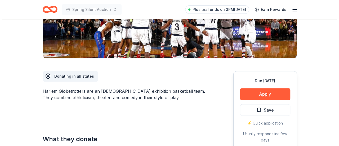
scroll to position [110, 0]
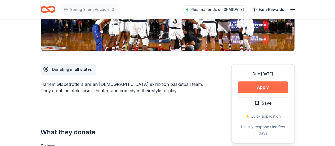
click at [271, 88] on button "Apply" at bounding box center [263, 87] width 50 height 12
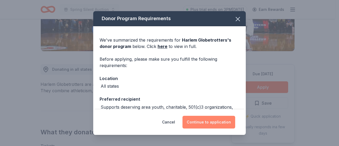
click at [198, 123] on button "Continue to application" at bounding box center [208, 122] width 53 height 13
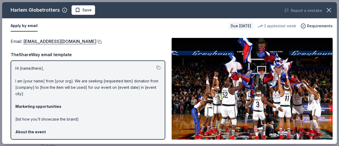
click at [96, 42] on button at bounding box center [98, 42] width 5 height 4
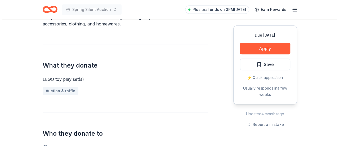
scroll to position [178, 0]
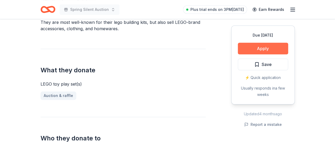
click at [283, 46] on button "Apply" at bounding box center [263, 49] width 50 height 12
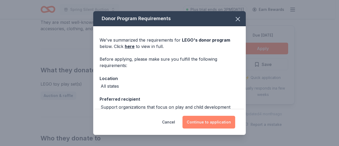
click at [215, 125] on button "Continue to application" at bounding box center [208, 122] width 53 height 13
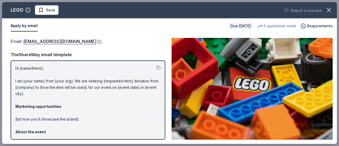
click at [96, 42] on button at bounding box center [98, 42] width 5 height 4
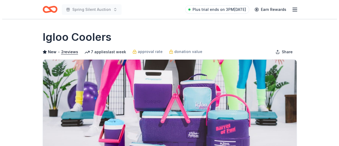
scroll to position [57, 0]
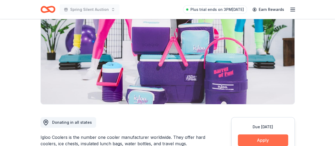
click at [254, 140] on button "Apply" at bounding box center [263, 140] width 50 height 12
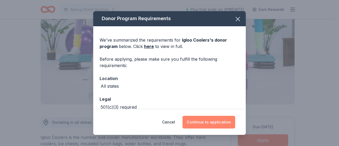
click at [222, 123] on button "Continue to application" at bounding box center [208, 122] width 53 height 13
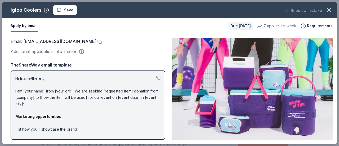
click at [96, 43] on button at bounding box center [98, 42] width 5 height 4
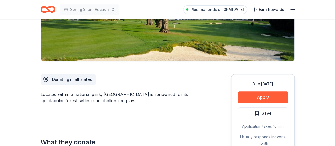
scroll to position [103, 0]
